Goal: Task Accomplishment & Management: Manage account settings

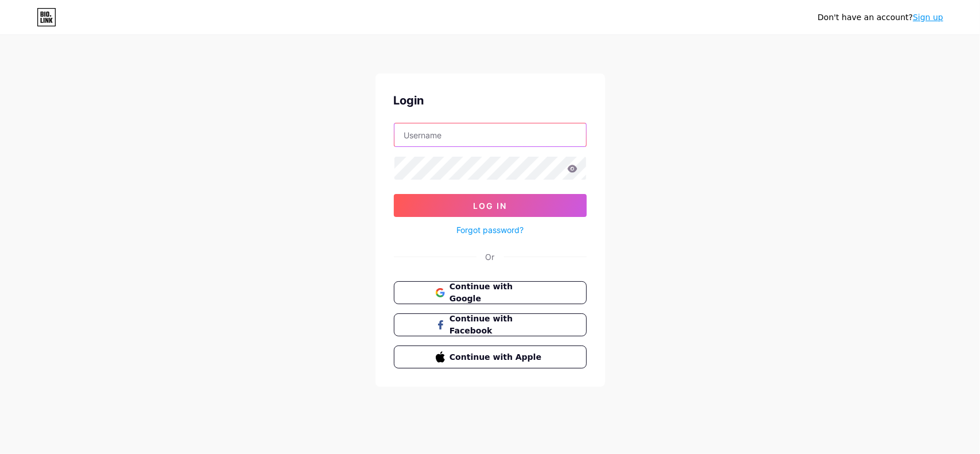
click at [468, 134] on input "text" at bounding box center [490, 134] width 192 height 23
click at [640, 130] on div "Don't have an account? Sign up Login Log In Forgot password? Or Continue with G…" at bounding box center [490, 211] width 980 height 423
click at [506, 289] on span "Continue with Google" at bounding box center [497, 293] width 96 height 25
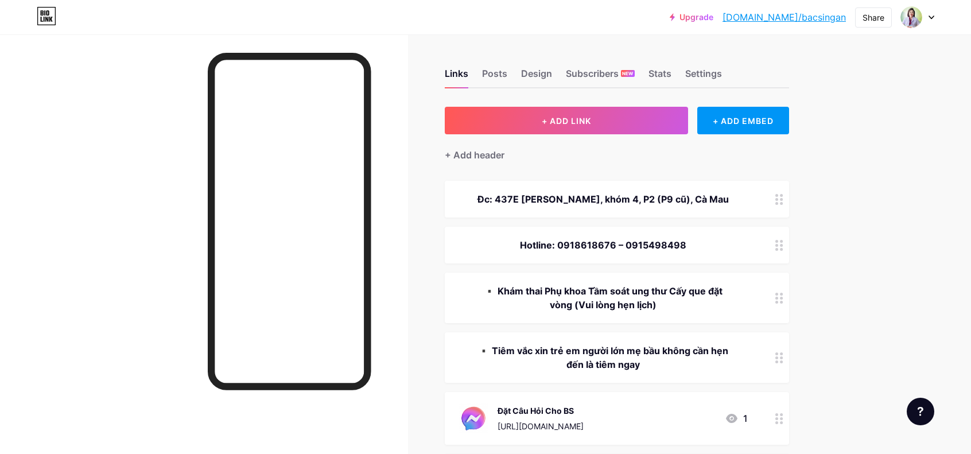
drag, startPoint x: 98, startPoint y: 282, endPoint x: 204, endPoint y: 167, distance: 156.3
click at [100, 278] on div at bounding box center [204, 261] width 408 height 454
